Goal: Task Accomplishment & Management: Manage account settings

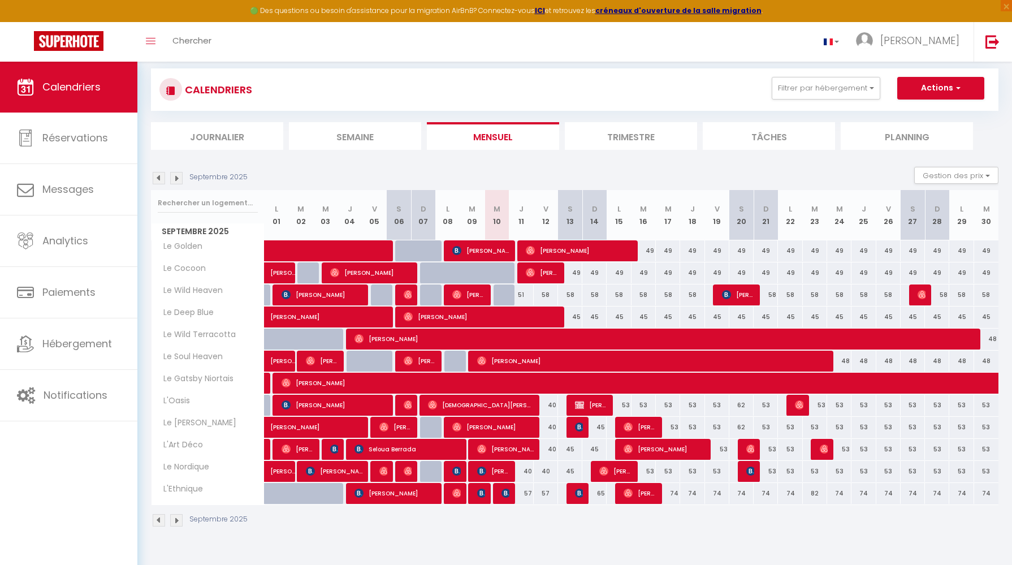
scroll to position [18, 0]
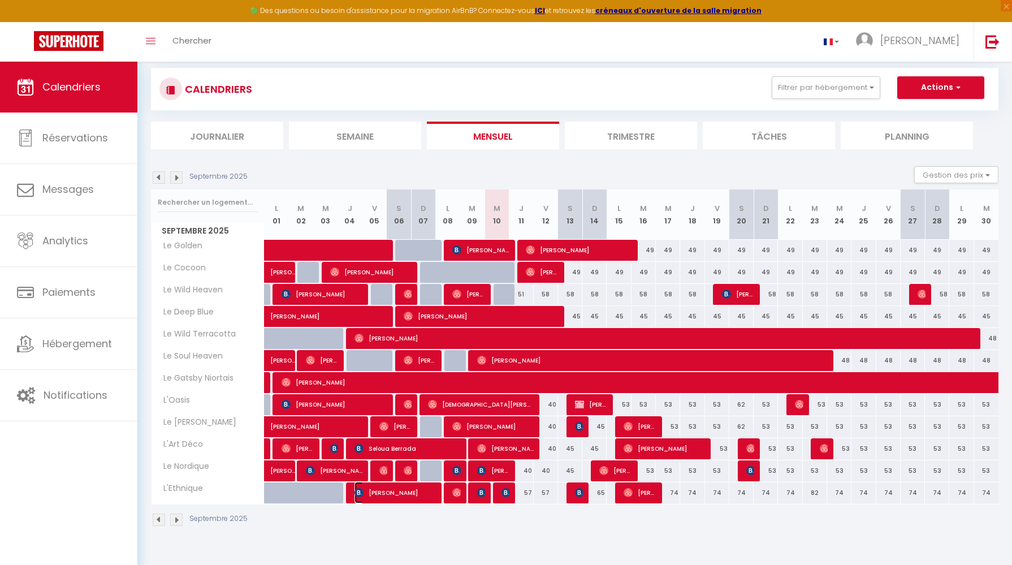
click at [362, 498] on span "[PERSON_NAME]" at bounding box center [394, 491] width 81 height 21
select select "OK"
select select "1"
select select "0"
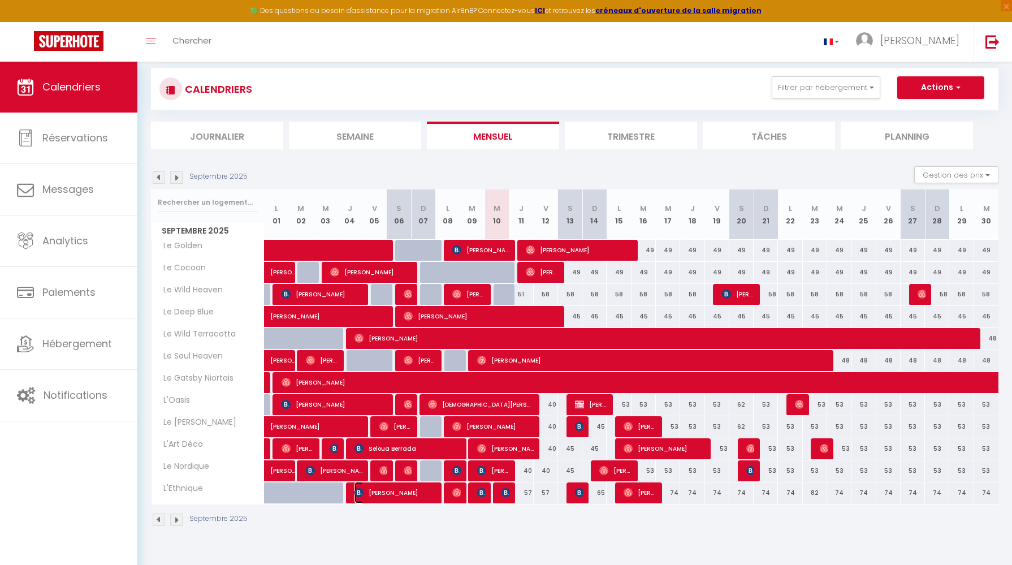
select select "1"
select select
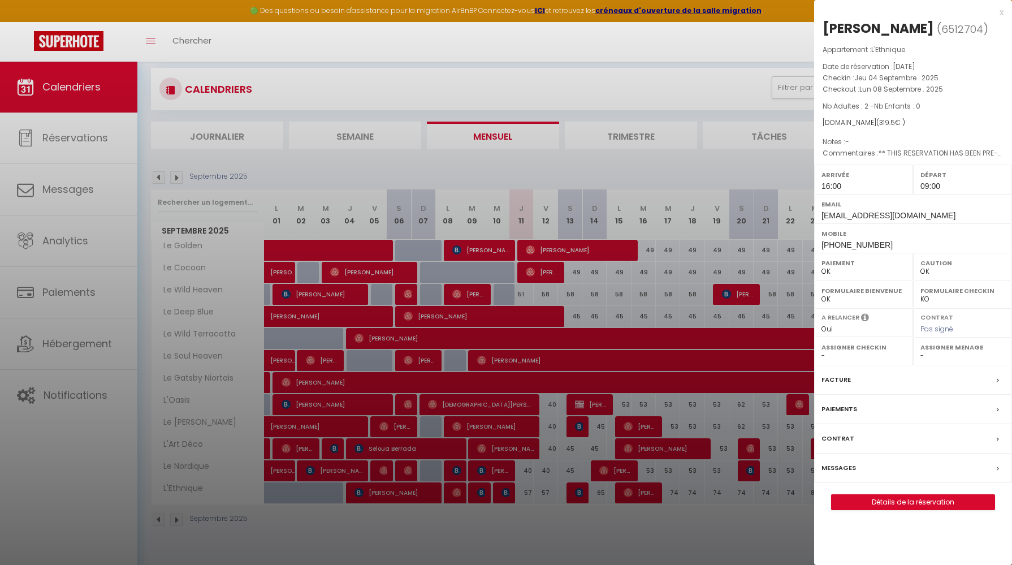
click at [997, 378] on icon at bounding box center [997, 380] width 2 height 7
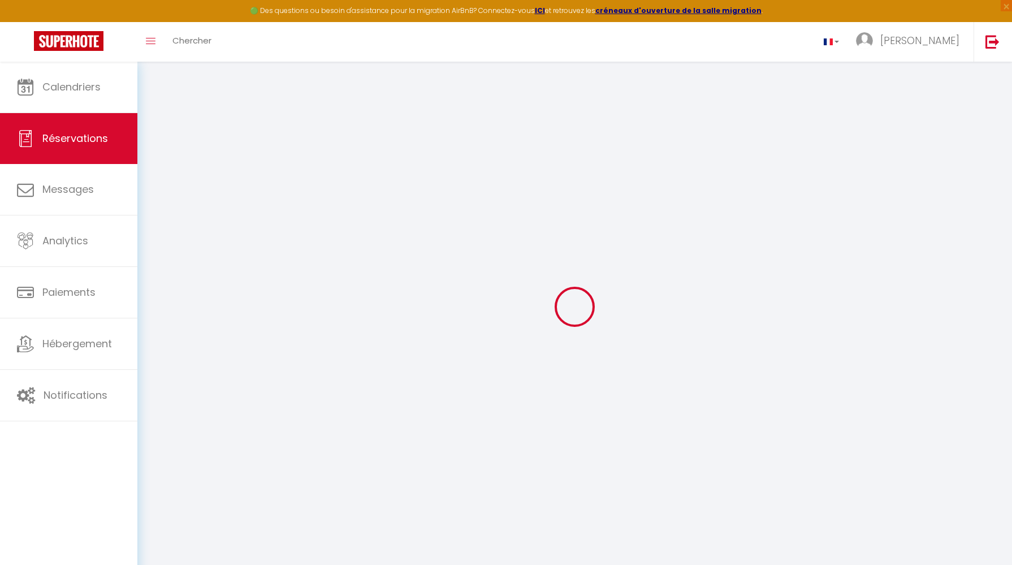
select select
checkbox input "false"
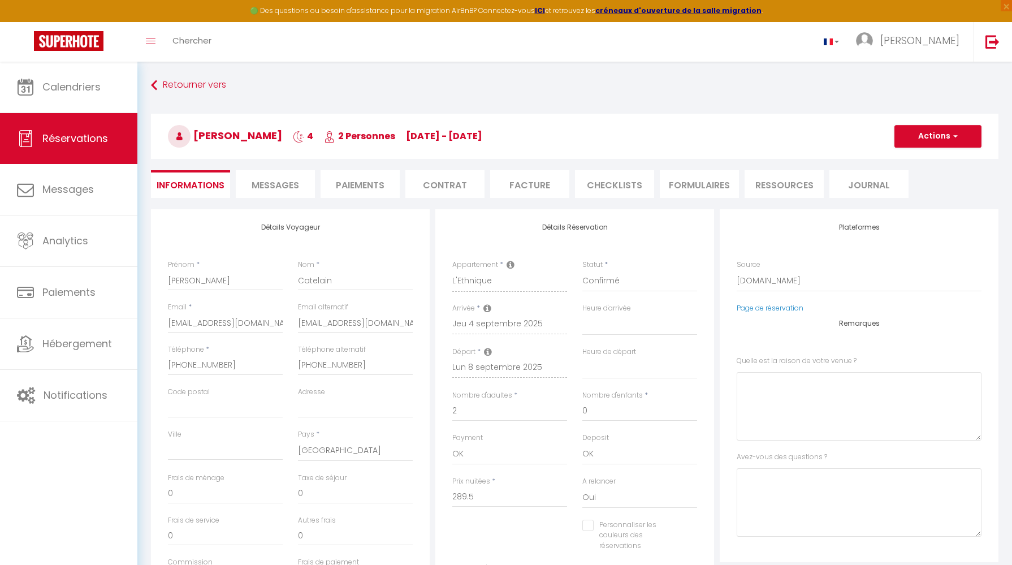
select select
checkbox input "false"
type \?0 "** THIS RESERVATION HAS BEEN PRE-PAID ** BOOKING NOTE : Payment charge is EUR 4…"
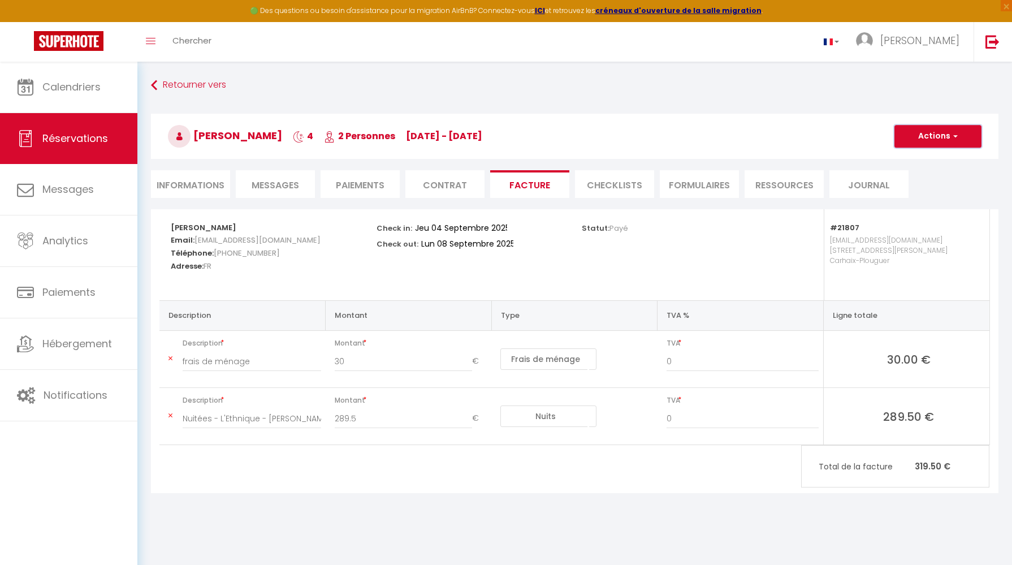
click at [956, 136] on span "button" at bounding box center [953, 136] width 7 height 10
click at [945, 176] on link "Aperçu et éditer" at bounding box center [929, 175] width 95 height 15
click at [949, 133] on button "Actions" at bounding box center [937, 136] width 87 height 23
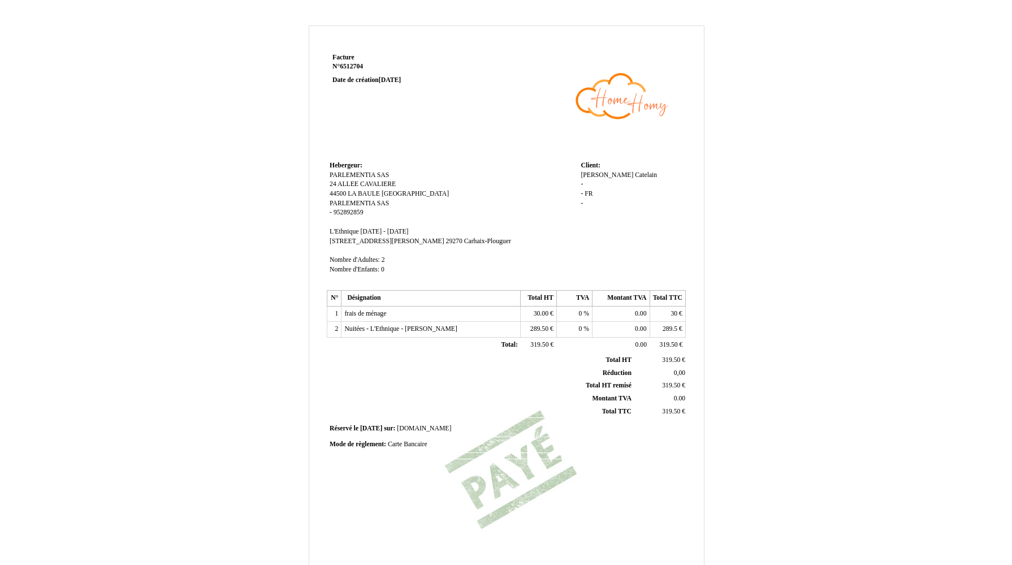
click at [544, 318] on td "30.00 30.00 €" at bounding box center [538, 314] width 36 height 16
